Goal: Check status

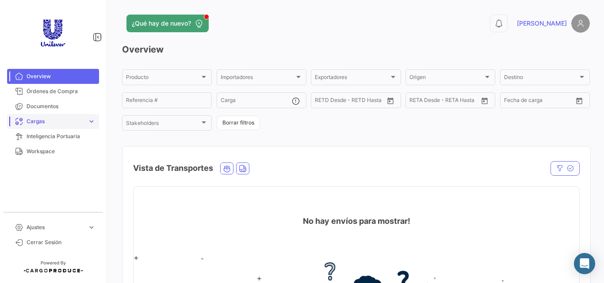
click at [69, 119] on span "Cargas" at bounding box center [55, 122] width 57 height 8
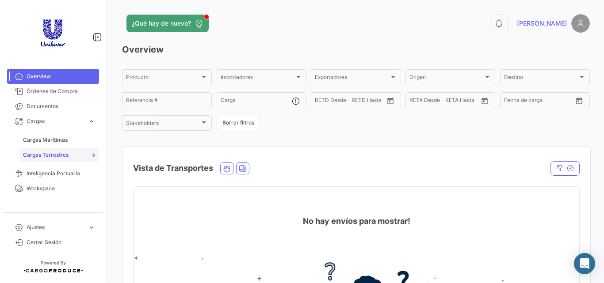
click at [52, 153] on span "Cargas Terrestres" at bounding box center [46, 155] width 46 height 8
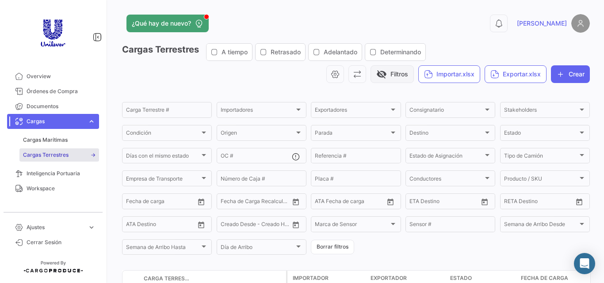
click at [392, 76] on button "visibility_off Filtros" at bounding box center [392, 74] width 43 height 18
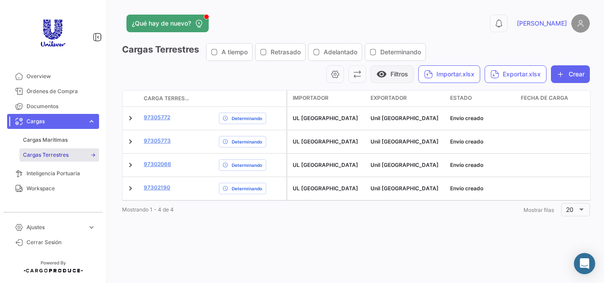
click at [397, 76] on button "visibility Filtros" at bounding box center [392, 74] width 43 height 18
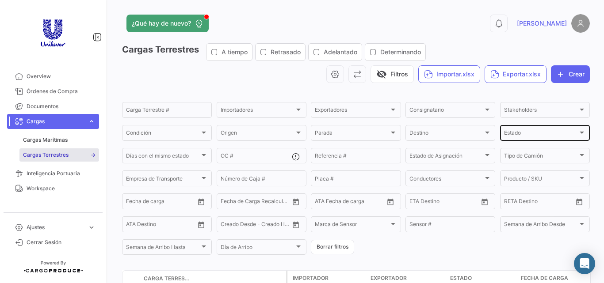
click at [540, 132] on div "Estado" at bounding box center [541, 134] width 74 height 6
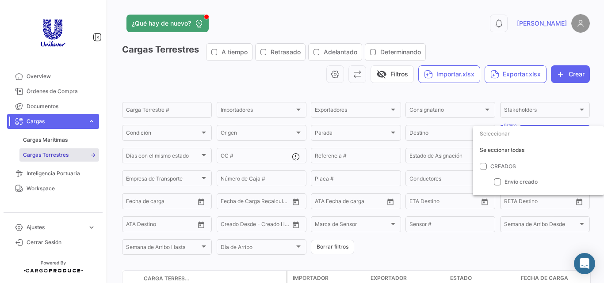
click at [507, 96] on div at bounding box center [302, 141] width 604 height 283
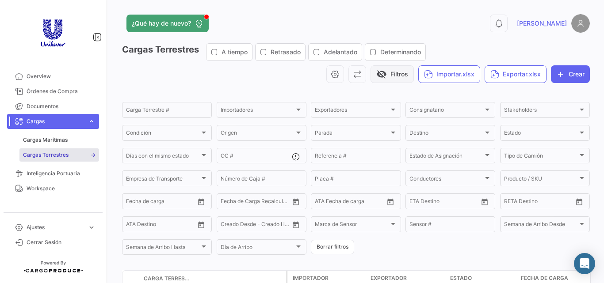
click at [385, 71] on button "visibility_off Filtros" at bounding box center [392, 74] width 43 height 18
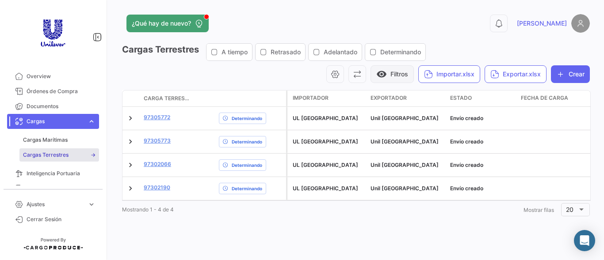
click at [398, 75] on button "visibility Filtros" at bounding box center [392, 74] width 43 height 18
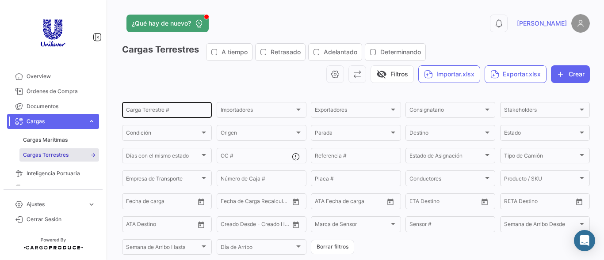
click at [170, 115] on input "Carga Terrestre #" at bounding box center [167, 111] width 82 height 6
type input "276003"
click at [366, 71] on span "visibility_off" at bounding box center [370, 74] width 11 height 11
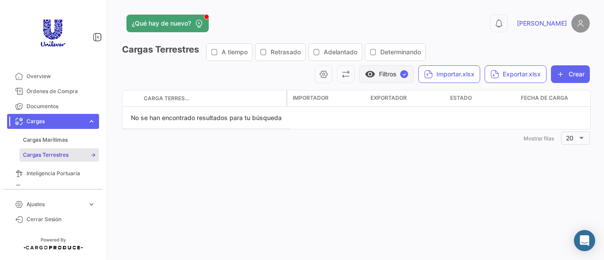
click at [366, 71] on span "visibility" at bounding box center [370, 74] width 11 height 11
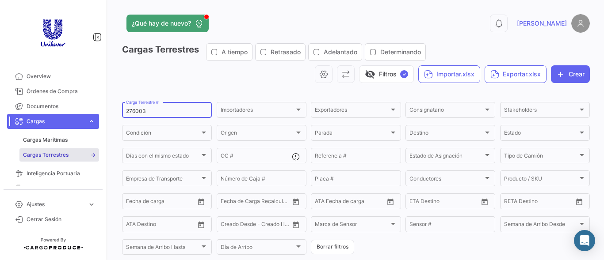
drag, startPoint x: 175, startPoint y: 112, endPoint x: 82, endPoint y: 127, distance: 94.5
click at [82, 127] on mat-sidenav-container "Overview Órdenes de Compra Documentos Cargas expand_more Cargas Marítimas Carga…" at bounding box center [302, 130] width 604 height 260
click at [370, 73] on button "visibility_off Filtros ✓" at bounding box center [386, 74] width 55 height 18
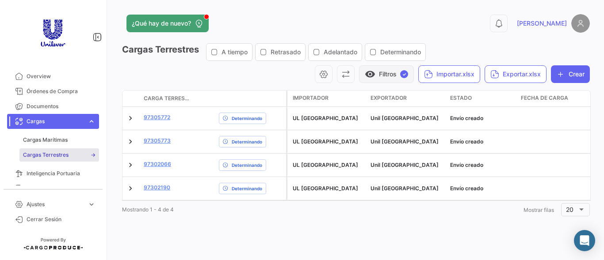
click at [385, 72] on button "visibility Filtros ✓" at bounding box center [386, 74] width 55 height 18
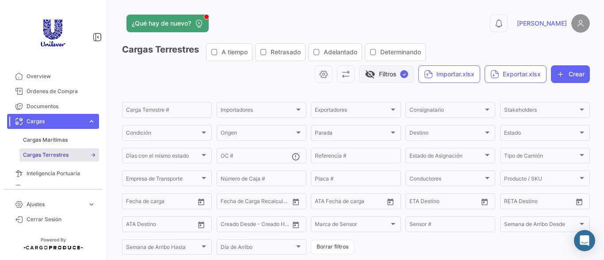
click at [401, 69] on button "visibility_off Filtros ✓" at bounding box center [386, 74] width 55 height 18
